Goal: Task Accomplishment & Management: Complete application form

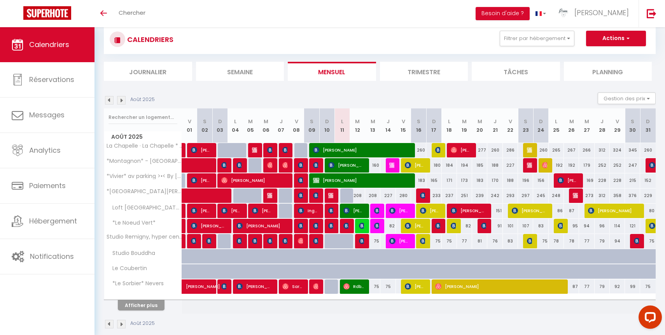
scroll to position [63, 0]
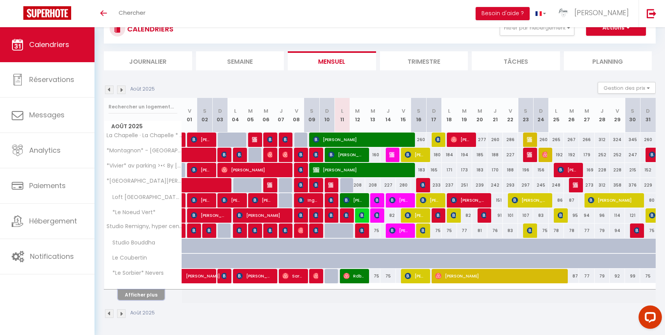
click at [147, 294] on button "Afficher plus" at bounding box center [141, 295] width 47 height 11
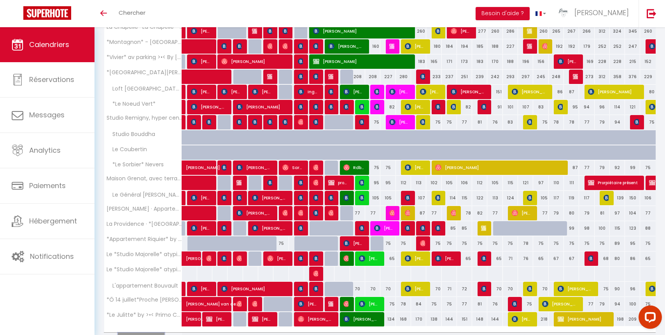
scroll to position [200, 0]
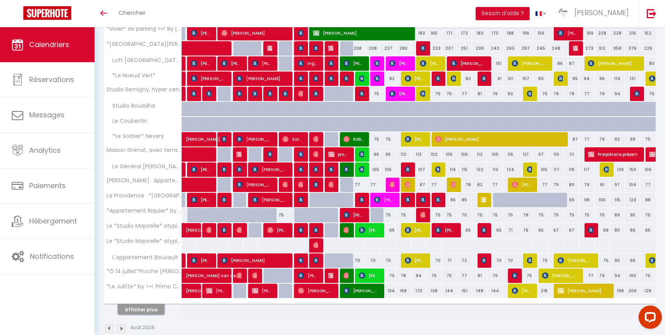
click at [158, 315] on button "Afficher plus" at bounding box center [141, 310] width 47 height 11
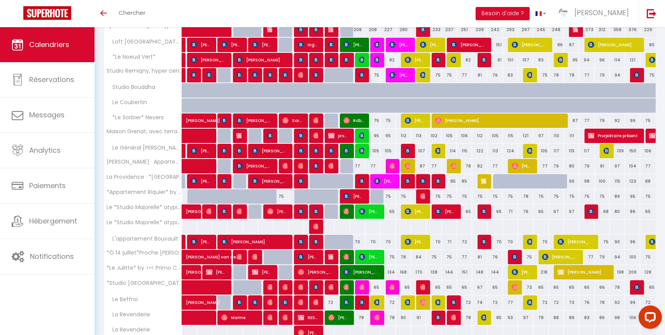
scroll to position [0, 0]
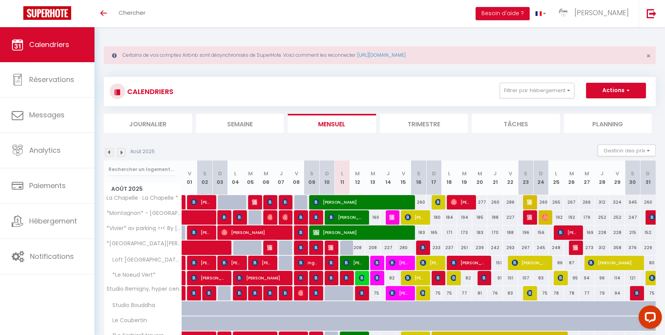
click at [108, 150] on img at bounding box center [109, 152] width 9 height 9
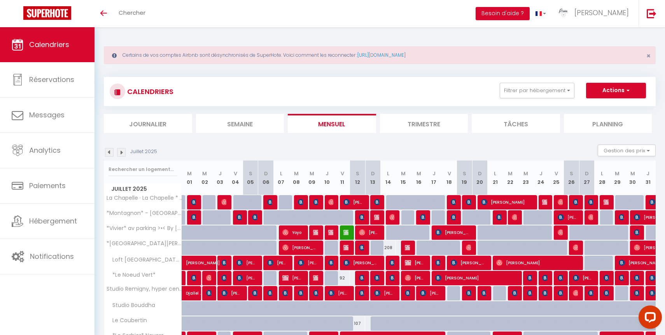
scroll to position [63, 0]
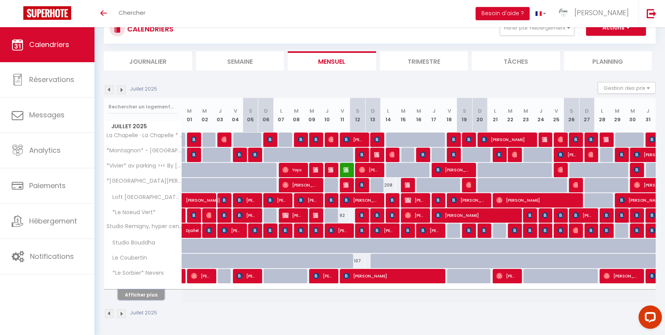
click at [147, 294] on button "Afficher plus" at bounding box center [141, 295] width 47 height 11
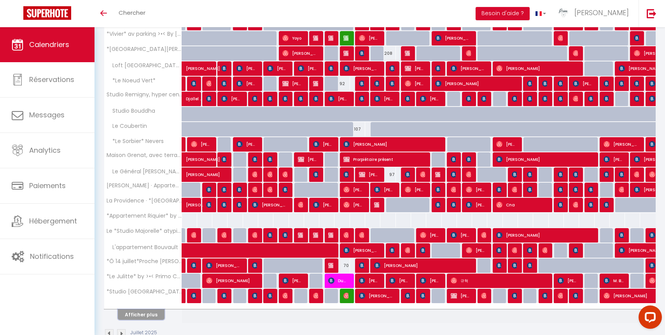
scroll to position [214, 0]
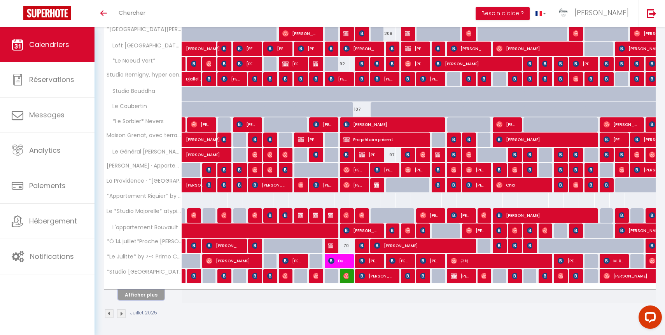
click at [142, 296] on button "Afficher plus" at bounding box center [141, 295] width 47 height 11
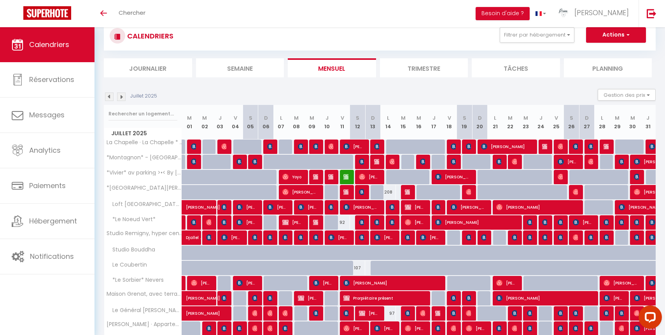
scroll to position [0, 0]
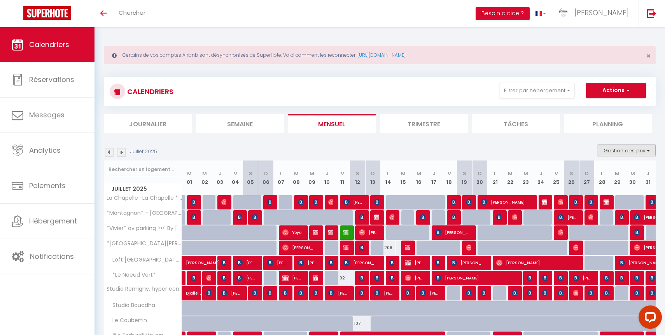
click at [629, 150] on button "Gestion des prix" at bounding box center [627, 151] width 58 height 12
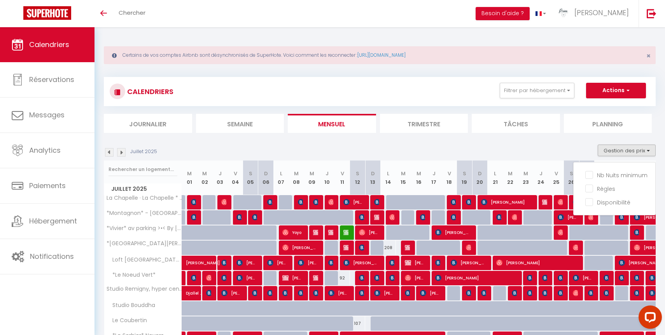
click at [610, 125] on li "Planning" at bounding box center [608, 123] width 88 height 19
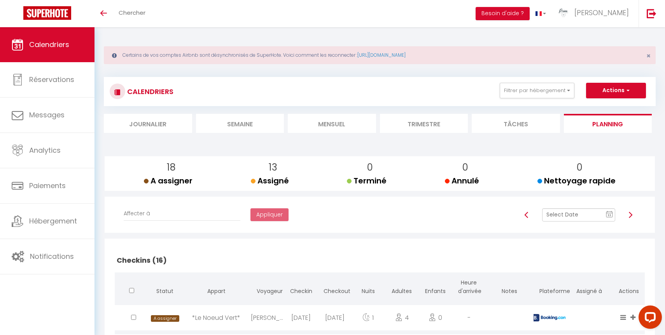
click at [611, 216] on text "11" at bounding box center [610, 216] width 4 height 4
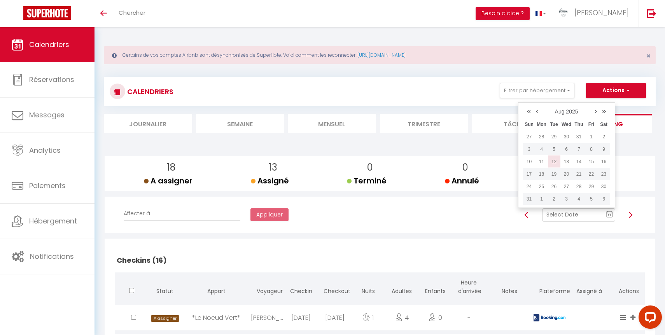
click at [551, 162] on td "12" at bounding box center [554, 162] width 12 height 12
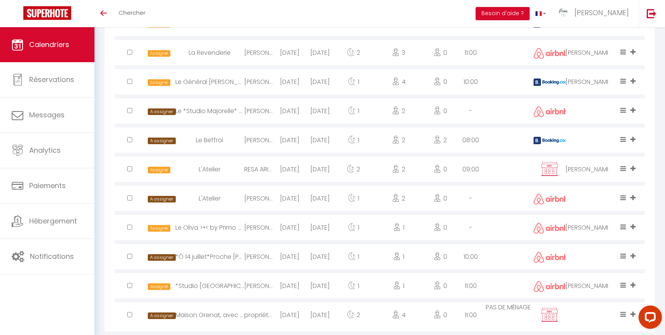
scroll to position [694, 0]
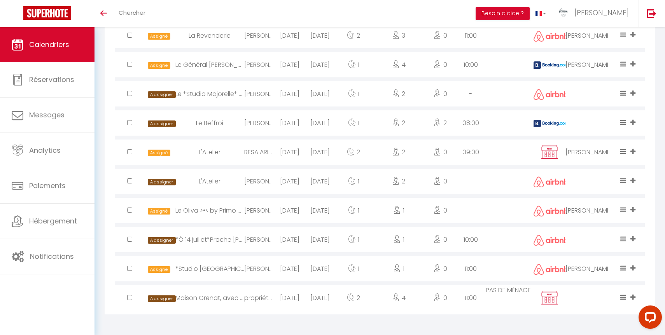
click at [293, 242] on div "[DATE]" at bounding box center [290, 239] width 30 height 25
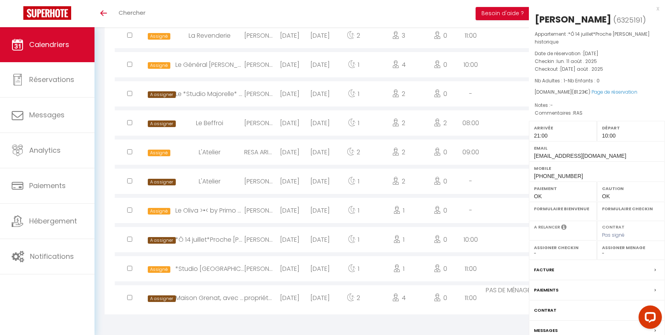
select select "1"
select select "0"
select select "1"
select select
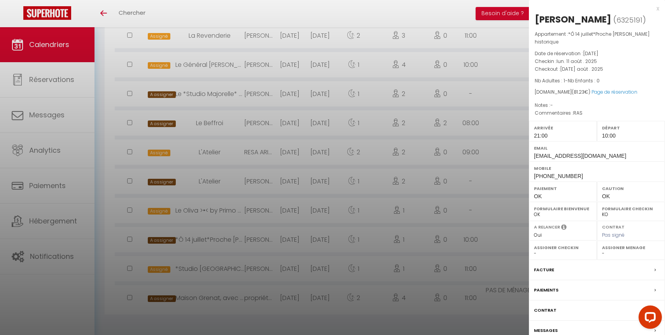
click at [293, 242] on div at bounding box center [332, 167] width 665 height 335
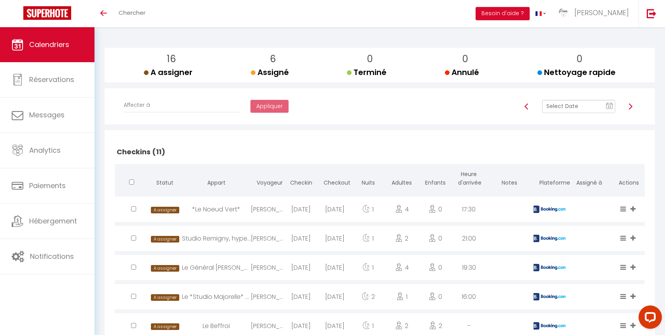
scroll to position [0, 0]
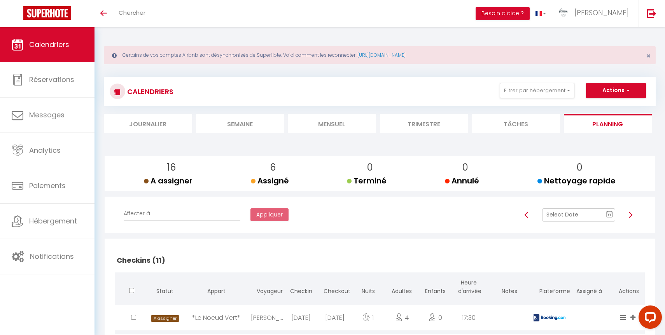
click at [608, 216] on text "11" at bounding box center [610, 216] width 4 height 4
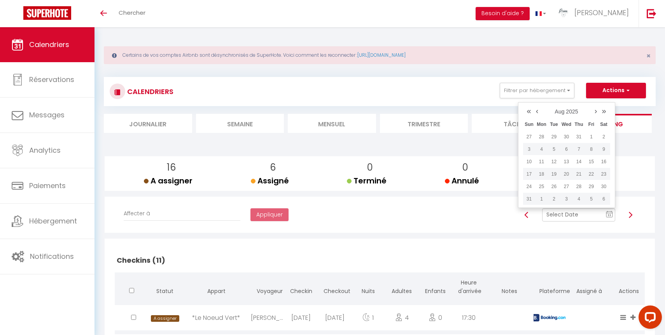
click at [535, 110] on link "‹" at bounding box center [537, 111] width 7 height 12
click at [567, 165] on td "16" at bounding box center [567, 162] width 12 height 12
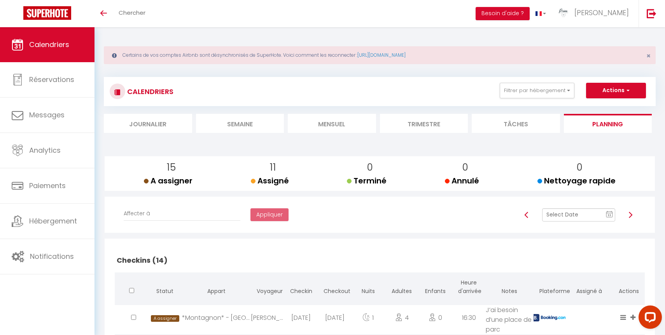
click at [59, 43] on span "Calendriers" at bounding box center [49, 45] width 40 height 10
click at [36, 45] on span "Calendriers" at bounding box center [49, 45] width 40 height 10
click at [358, 121] on li "Mensuel" at bounding box center [332, 123] width 88 height 19
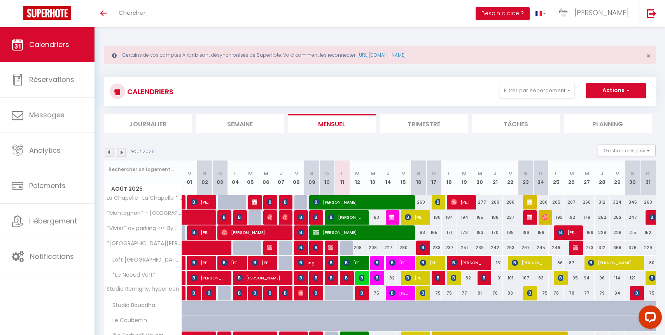
click at [339, 123] on li "Mensuel" at bounding box center [332, 123] width 88 height 19
click at [111, 150] on img at bounding box center [109, 152] width 9 height 9
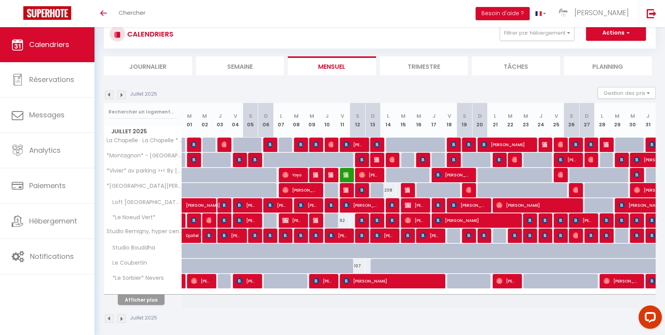
scroll to position [63, 0]
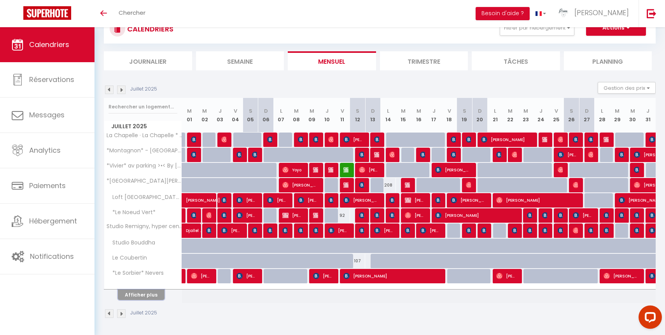
click at [151, 294] on button "Afficher plus" at bounding box center [141, 295] width 47 height 11
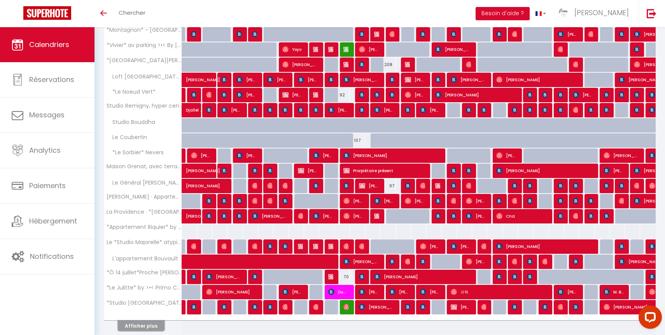
scroll to position [198, 0]
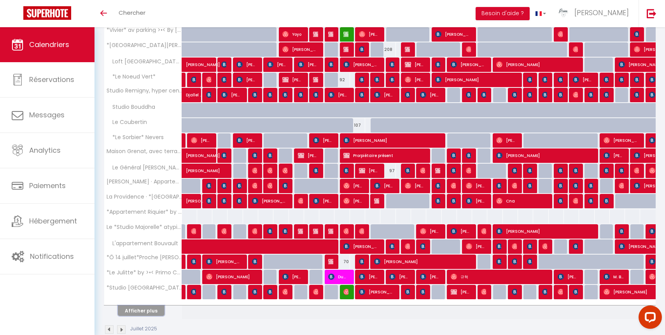
click at [152, 313] on button "Afficher plus" at bounding box center [141, 311] width 47 height 11
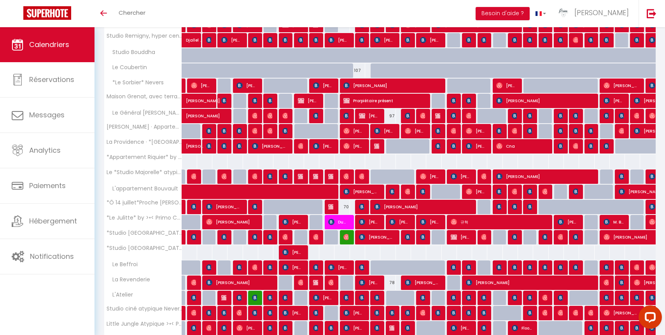
scroll to position [366, 0]
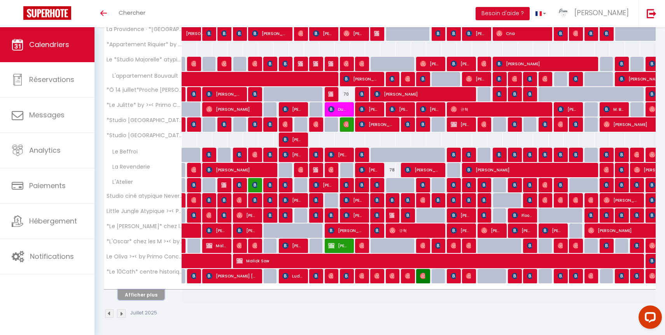
click at [151, 293] on button "Afficher plus" at bounding box center [141, 295] width 47 height 11
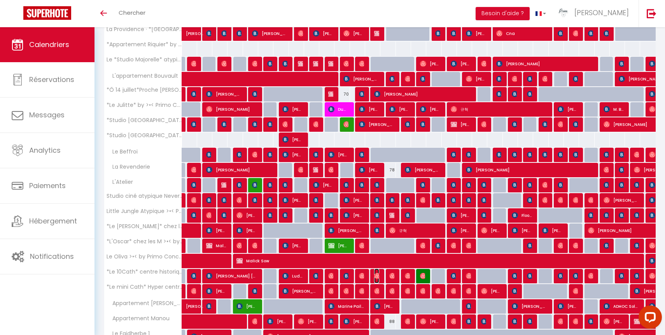
click at [377, 275] on img at bounding box center [377, 276] width 6 height 6
select select "OK"
select select "1"
select select "0"
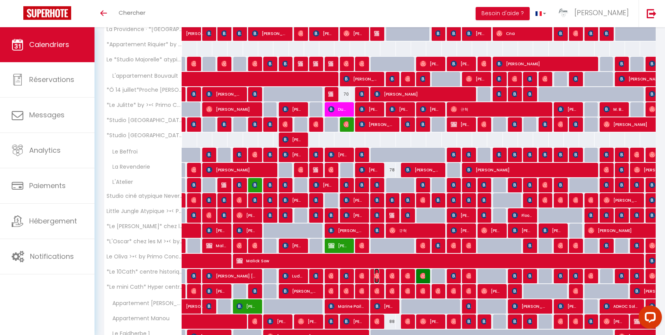
select select "1"
select select
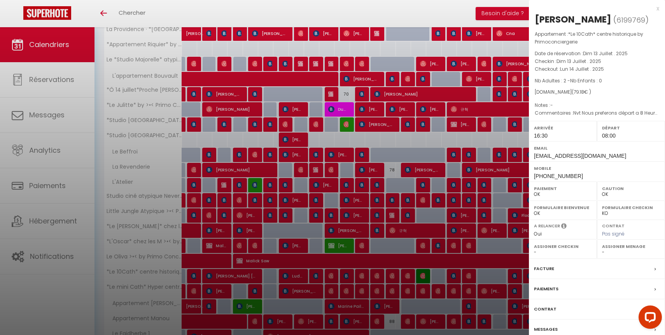
click at [377, 275] on div at bounding box center [332, 167] width 665 height 335
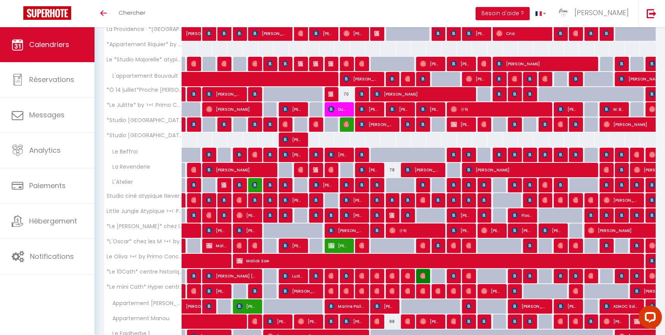
click at [395, 275] on div at bounding box center [393, 276] width 15 height 15
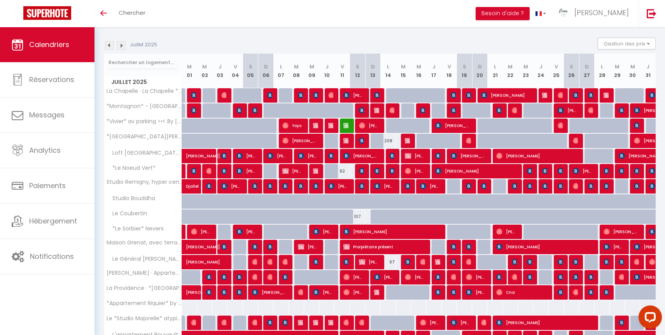
scroll to position [0, 0]
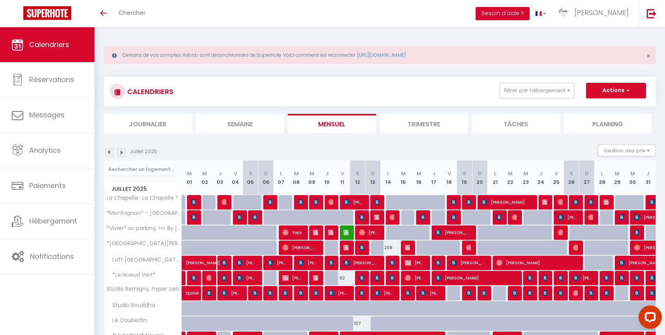
click at [618, 127] on li "Planning" at bounding box center [608, 123] width 88 height 19
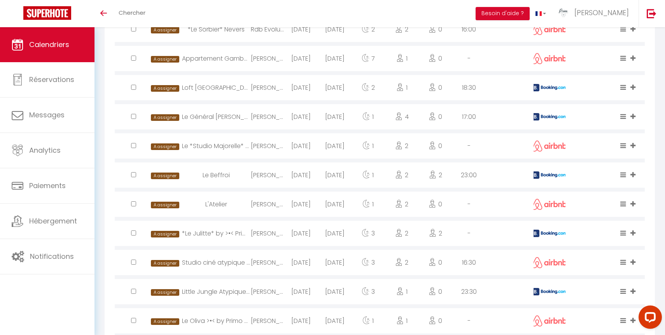
scroll to position [95, 0]
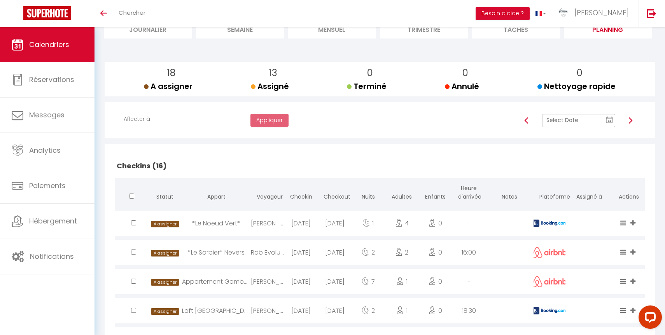
click at [629, 121] on img at bounding box center [631, 120] width 6 height 6
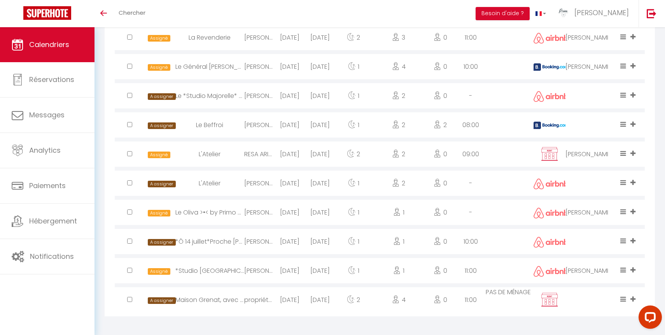
scroll to position [694, 0]
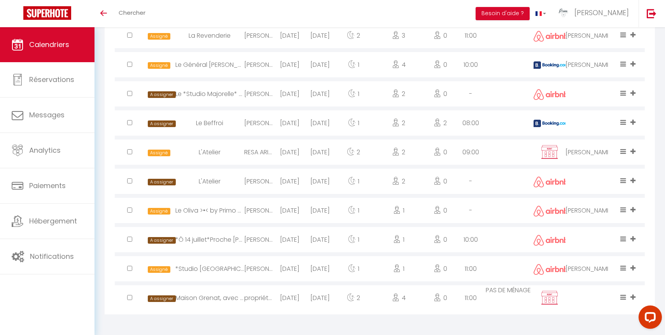
click at [588, 243] on div at bounding box center [590, 239] width 48 height 25
select select "1"
select select "0"
select select "1"
select select
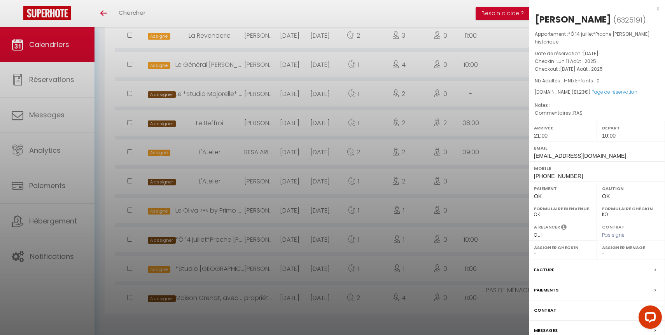
click at [612, 257] on select "-" at bounding box center [631, 253] width 58 height 7
select select "32848"
click at [602, 254] on select "- [PERSON_NAME] [PERSON_NAME] [PERSON_NAME] [PERSON_NAME] [PERSON_NAME] [PERSON…" at bounding box center [631, 253] width 58 height 7
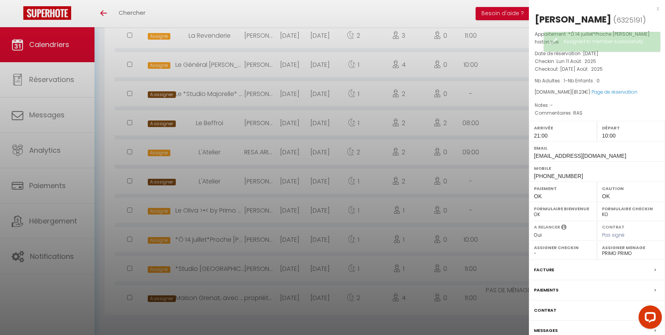
click at [419, 154] on div at bounding box center [332, 167] width 665 height 335
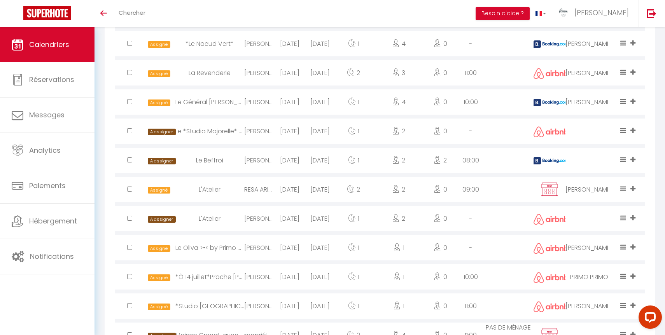
scroll to position [656, 0]
click at [586, 131] on div at bounding box center [590, 131] width 48 height 25
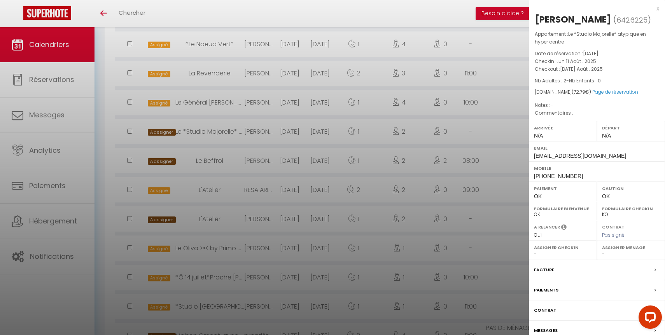
click at [613, 253] on select "- [PERSON_NAME] [PERSON_NAME] [PERSON_NAME] [PERSON_NAME] [PERSON_NAME] [PERSON…" at bounding box center [631, 253] width 58 height 7
select select "32848"
click at [602, 250] on select "- [PERSON_NAME] [PERSON_NAME] [PERSON_NAME] [PERSON_NAME] [PERSON_NAME] [PERSON…" at bounding box center [631, 253] width 58 height 7
click at [435, 193] on div at bounding box center [332, 167] width 665 height 335
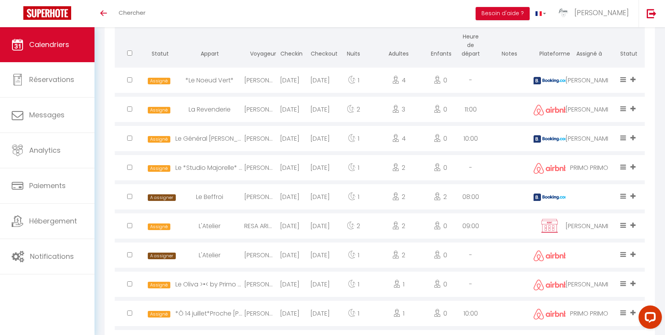
scroll to position [622, 0]
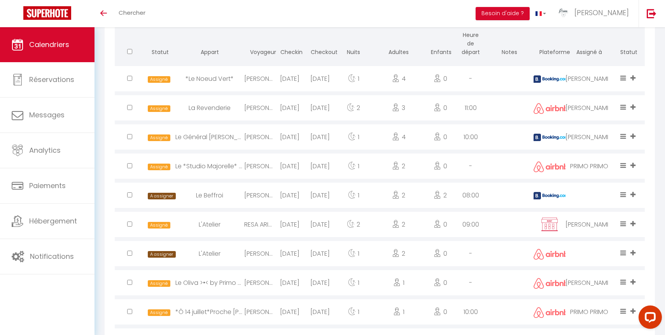
click at [319, 195] on div "[DATE]" at bounding box center [320, 195] width 30 height 25
select select "1"
select select
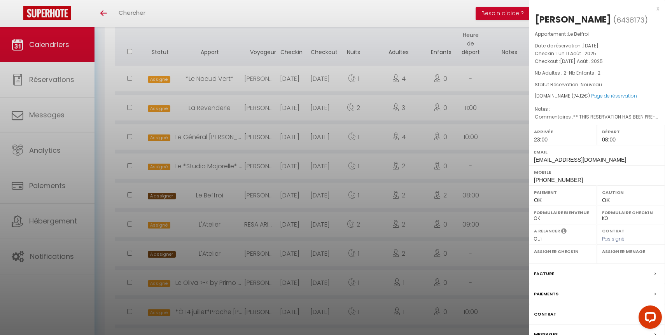
click at [320, 195] on div at bounding box center [332, 167] width 665 height 335
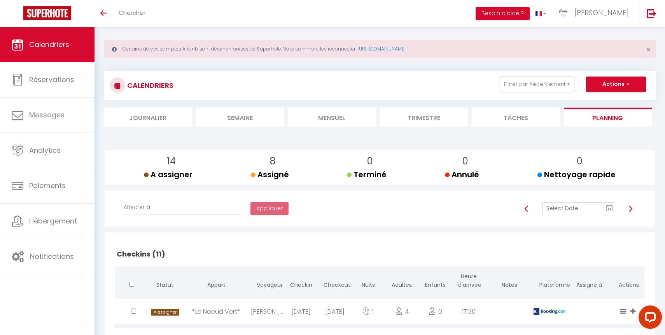
scroll to position [9, 0]
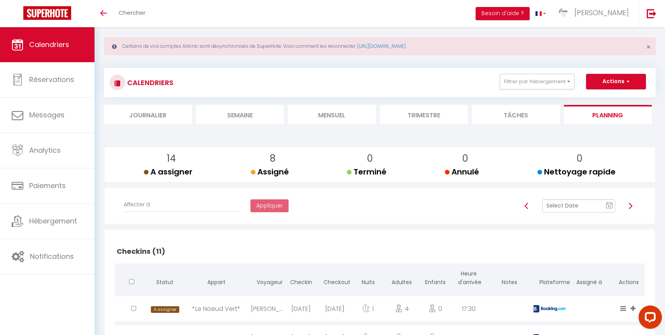
click at [338, 116] on li "Mensuel" at bounding box center [332, 114] width 88 height 19
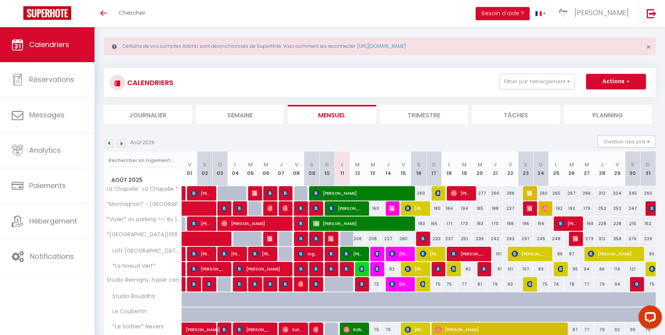
scroll to position [63, 0]
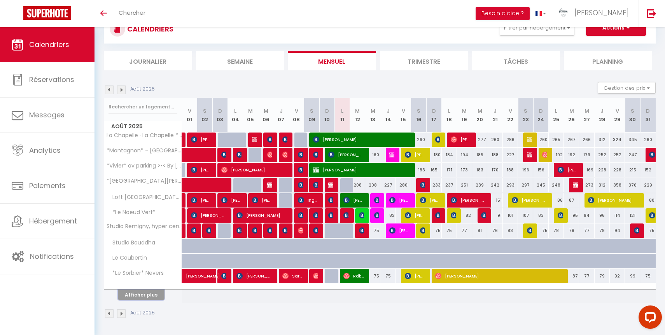
click at [160, 296] on button "Afficher plus" at bounding box center [141, 295] width 47 height 11
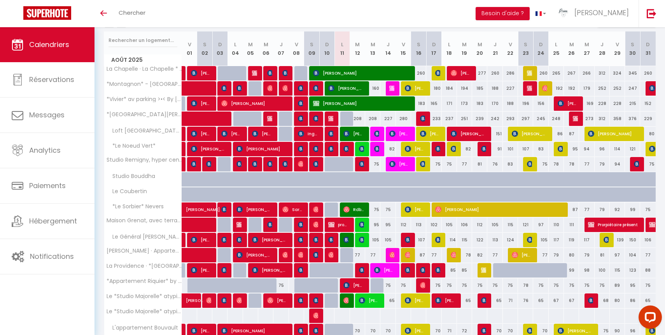
scroll to position [214, 0]
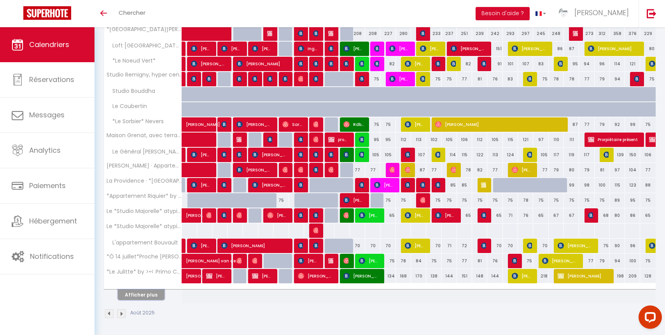
click at [158, 290] on button "Afficher plus" at bounding box center [141, 295] width 47 height 11
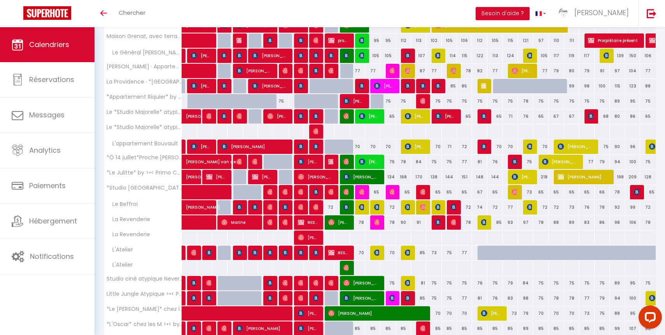
scroll to position [321, 0]
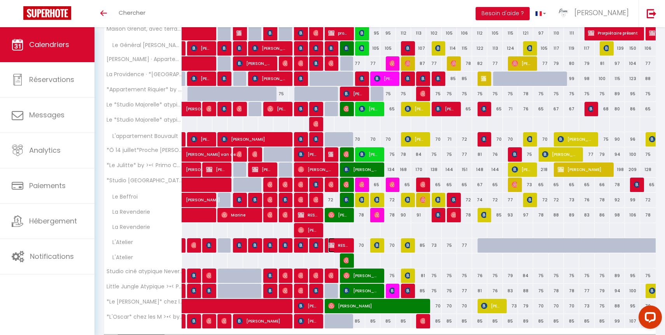
click at [348, 246] on span "RESA ARIBNB [PERSON_NAME]" at bounding box center [338, 245] width 20 height 15
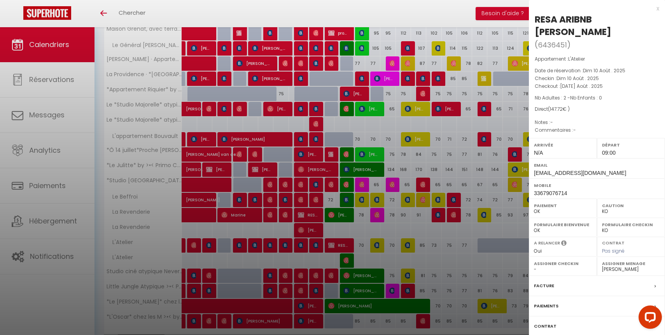
click at [349, 246] on div at bounding box center [332, 167] width 665 height 335
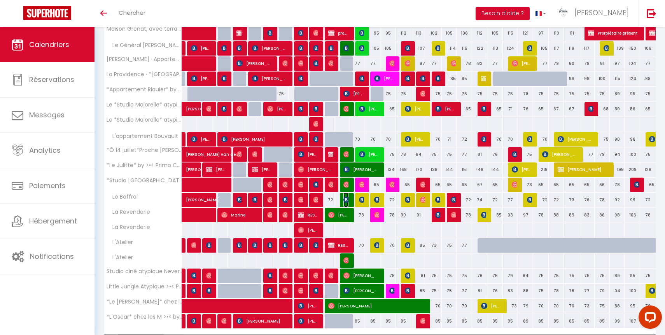
click at [346, 203] on span "[PERSON_NAME]" at bounding box center [346, 200] width 5 height 15
select select "OK"
select select "1"
select select
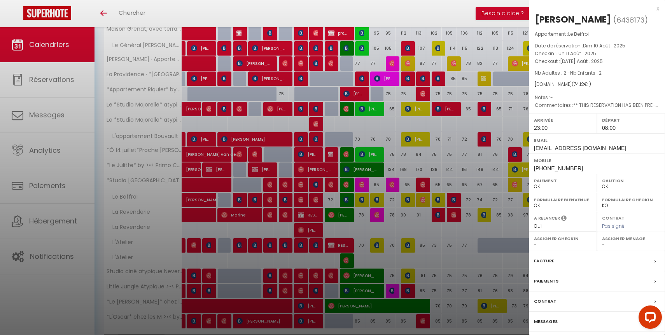
click at [549, 320] on label "Messages" at bounding box center [546, 322] width 24 height 8
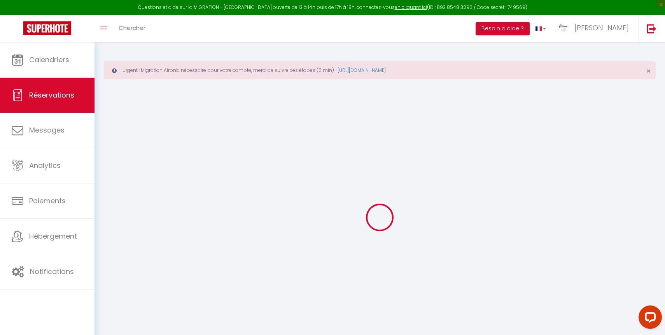
type input "[PERSON_NAME]"
type input "dupont"
type input "[EMAIL_ADDRESS][DOMAIN_NAME]"
type input "[PHONE_NUMBER]"
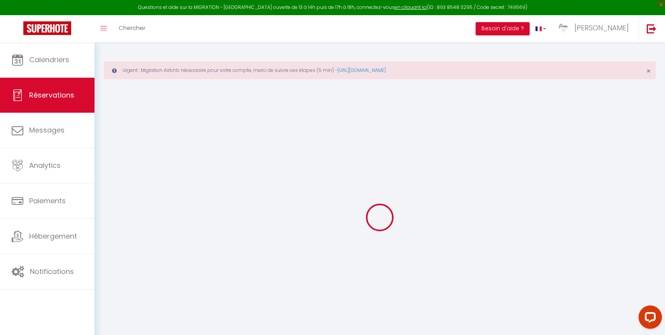
type input "[PHONE_NUMBER]"
type input "."
select select "BE"
type input "12"
type input "1.04"
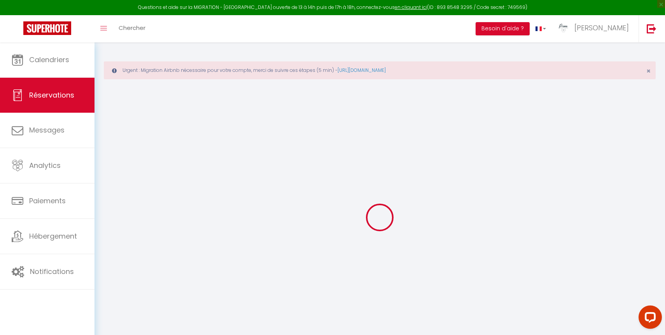
select select "26248"
select select "1"
select select
type input "2"
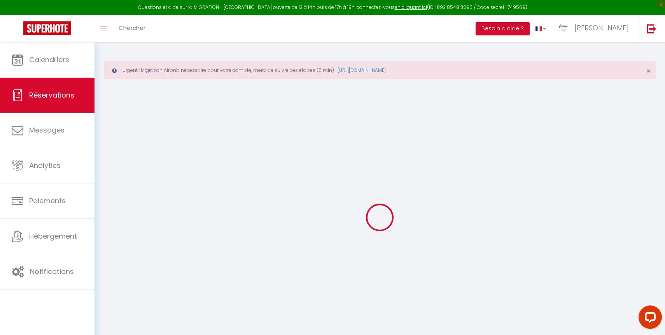
type input "2"
select select "12"
select select "15"
type input "70.59"
checkbox input "false"
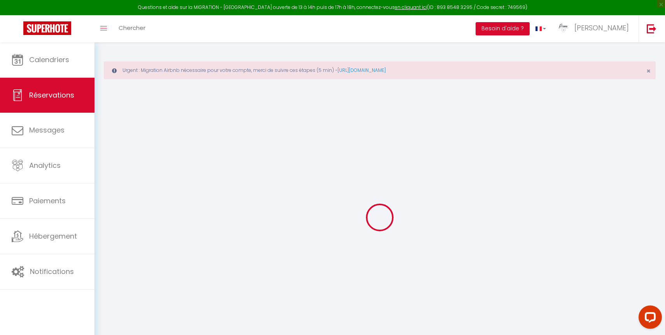
type input "0"
select select "2"
type input "0"
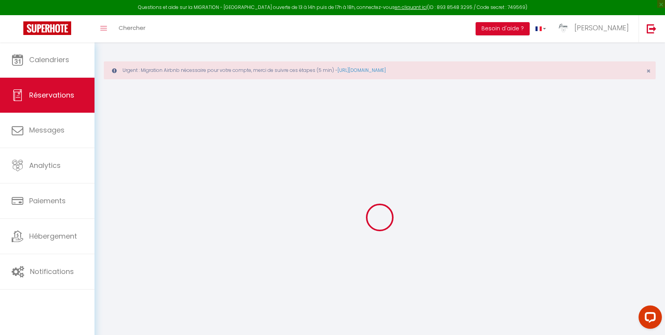
select select
checkbox input "false"
select select
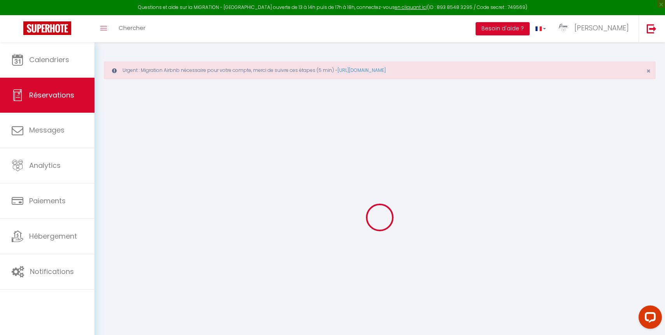
checkbox input "false"
select select
checkbox input "false"
select select
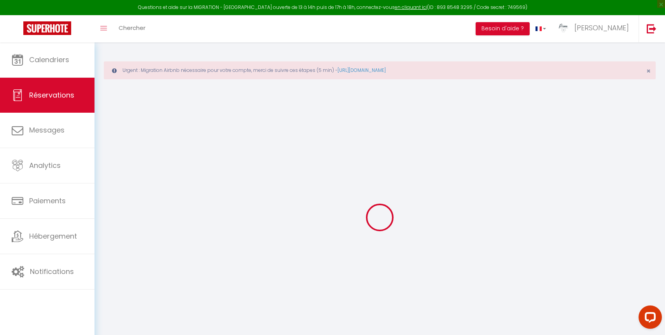
select select
checkbox input "false"
type voyageur0 "** THIS RESERVATION HAS BEEN PRE-PAID ** BOOKING NOTE : Payment charge is EUR 1…"
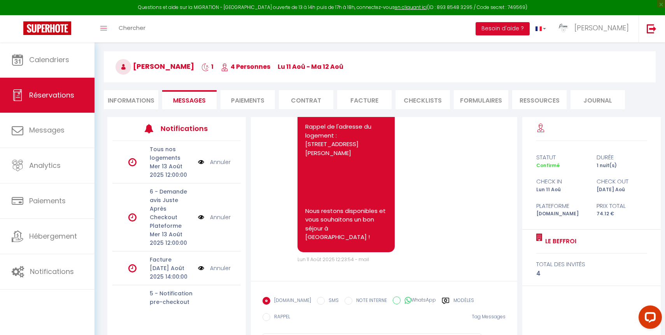
scroll to position [96, 0]
